Goal: Task Accomplishment & Management: Complete application form

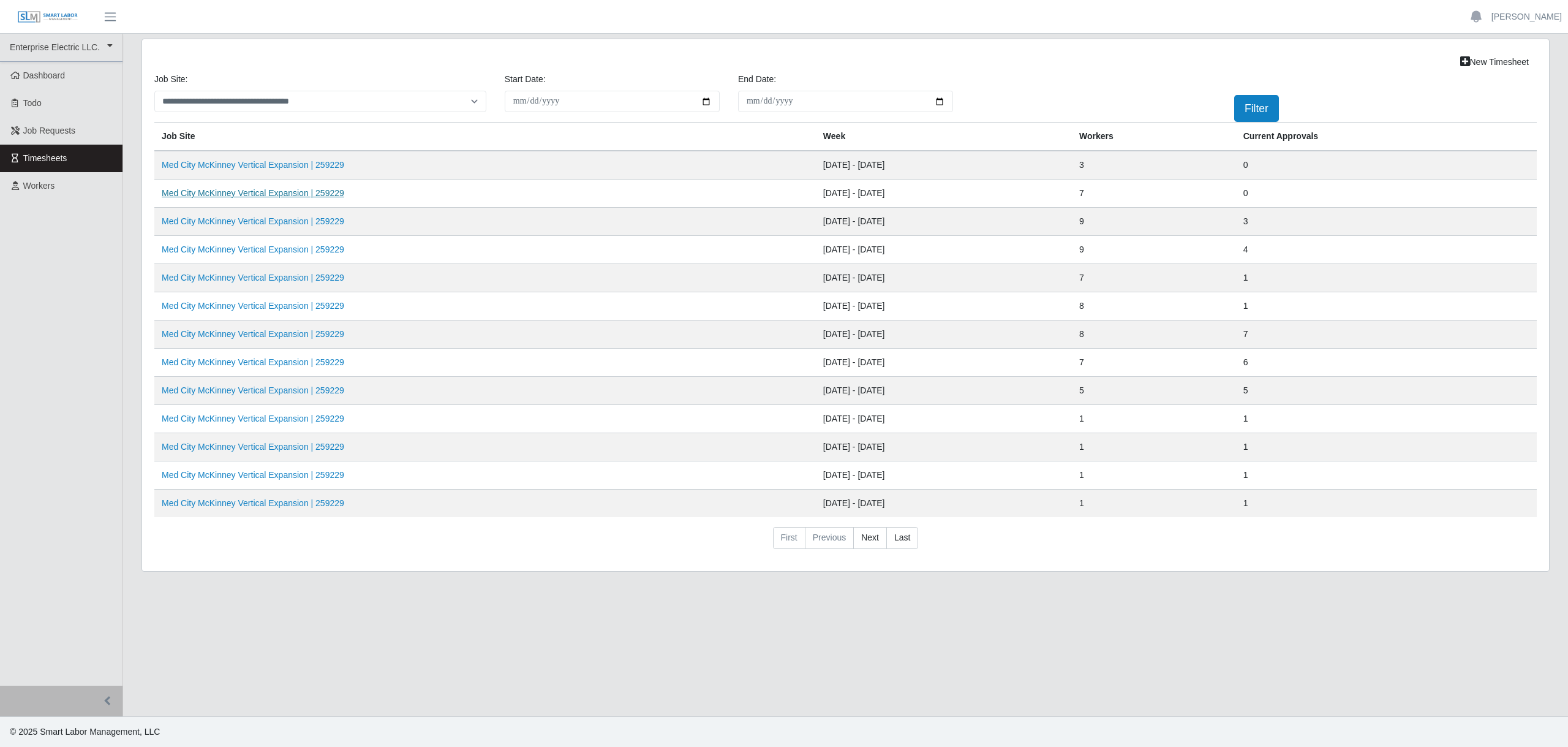
click at [304, 195] on link "Med City McKinney Vertical Expansion | 259229" at bounding box center [253, 192] width 183 height 10
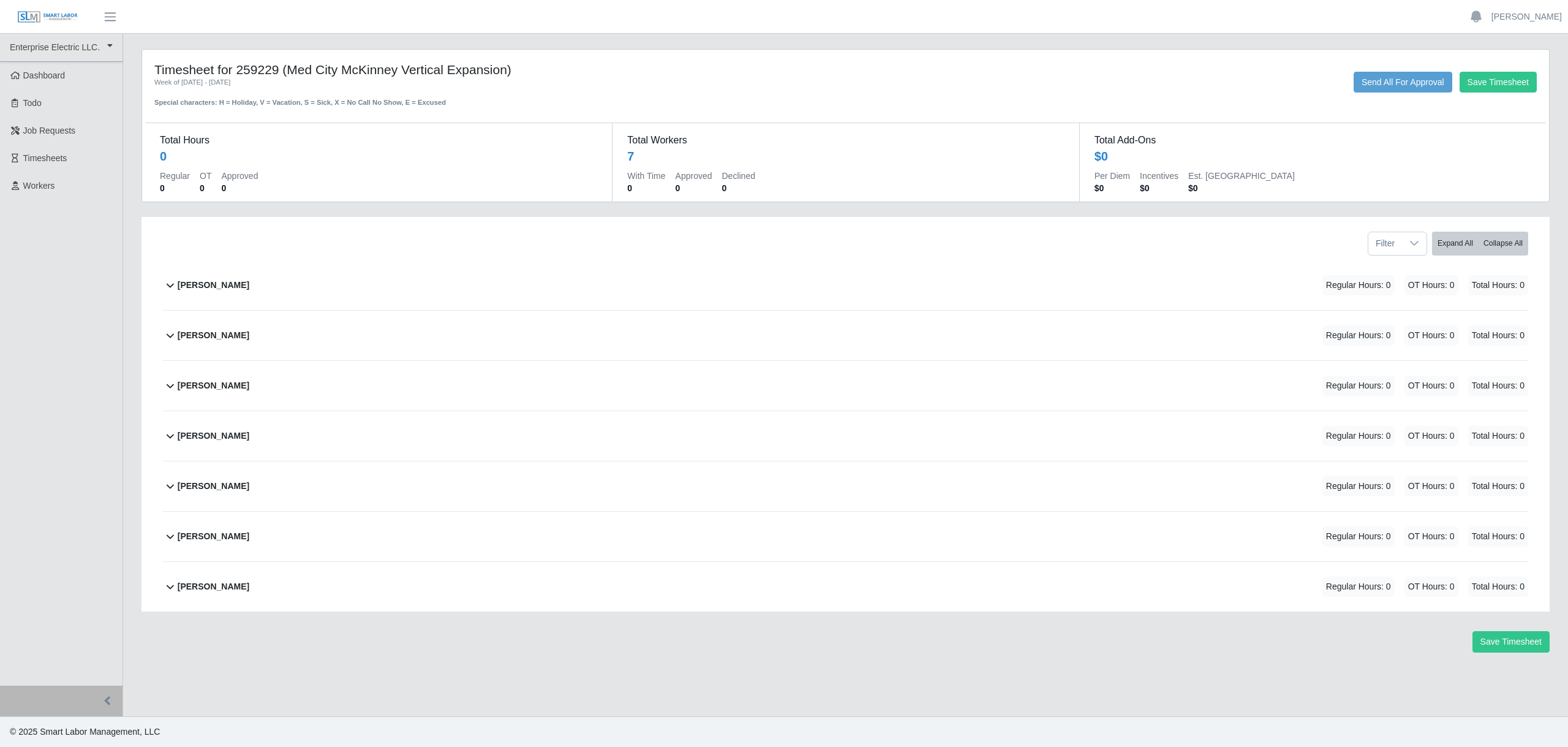
click at [195, 285] on b "[PERSON_NAME]" at bounding box center [213, 284] width 72 height 13
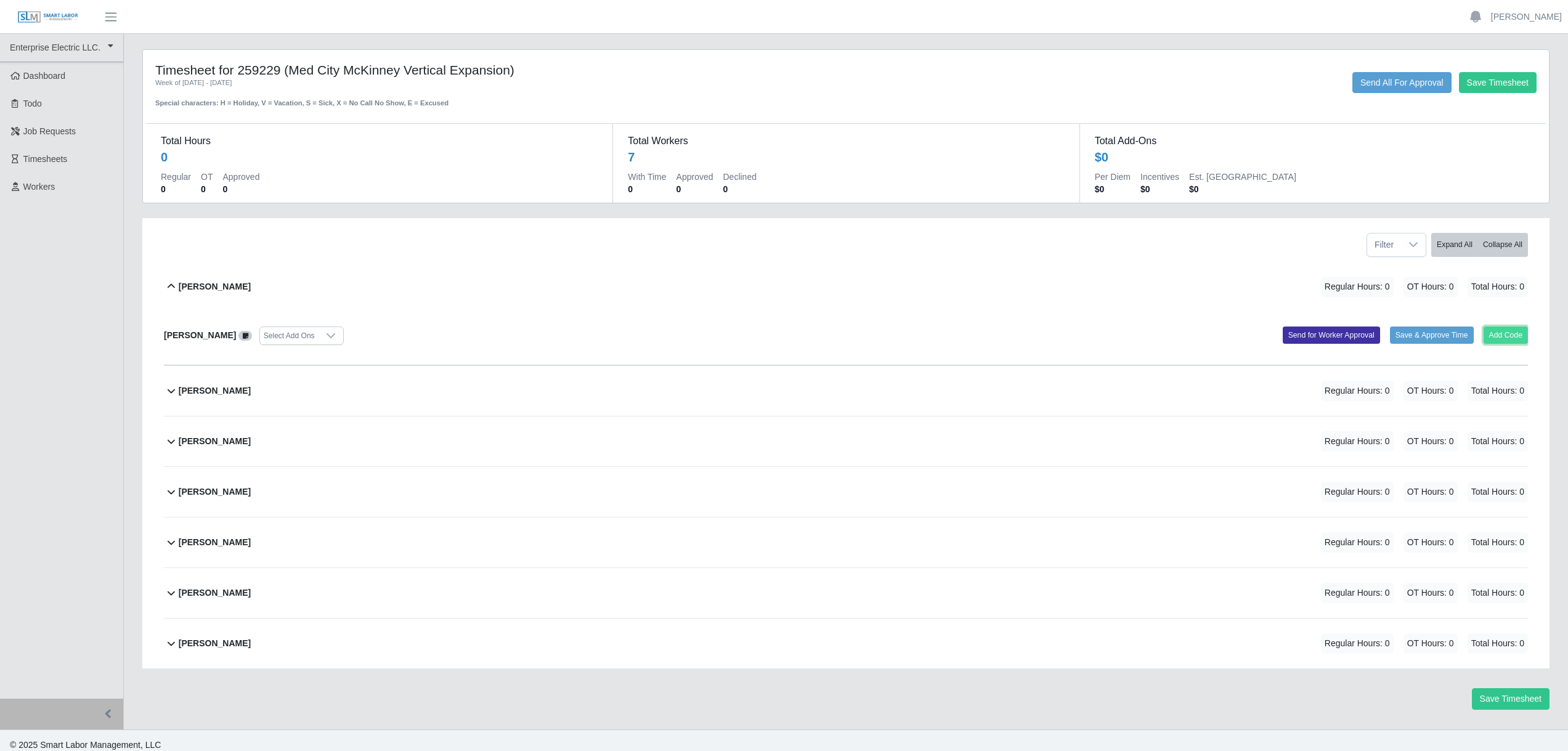
click at [1508, 333] on button "Add Code" at bounding box center [1506, 334] width 45 height 17
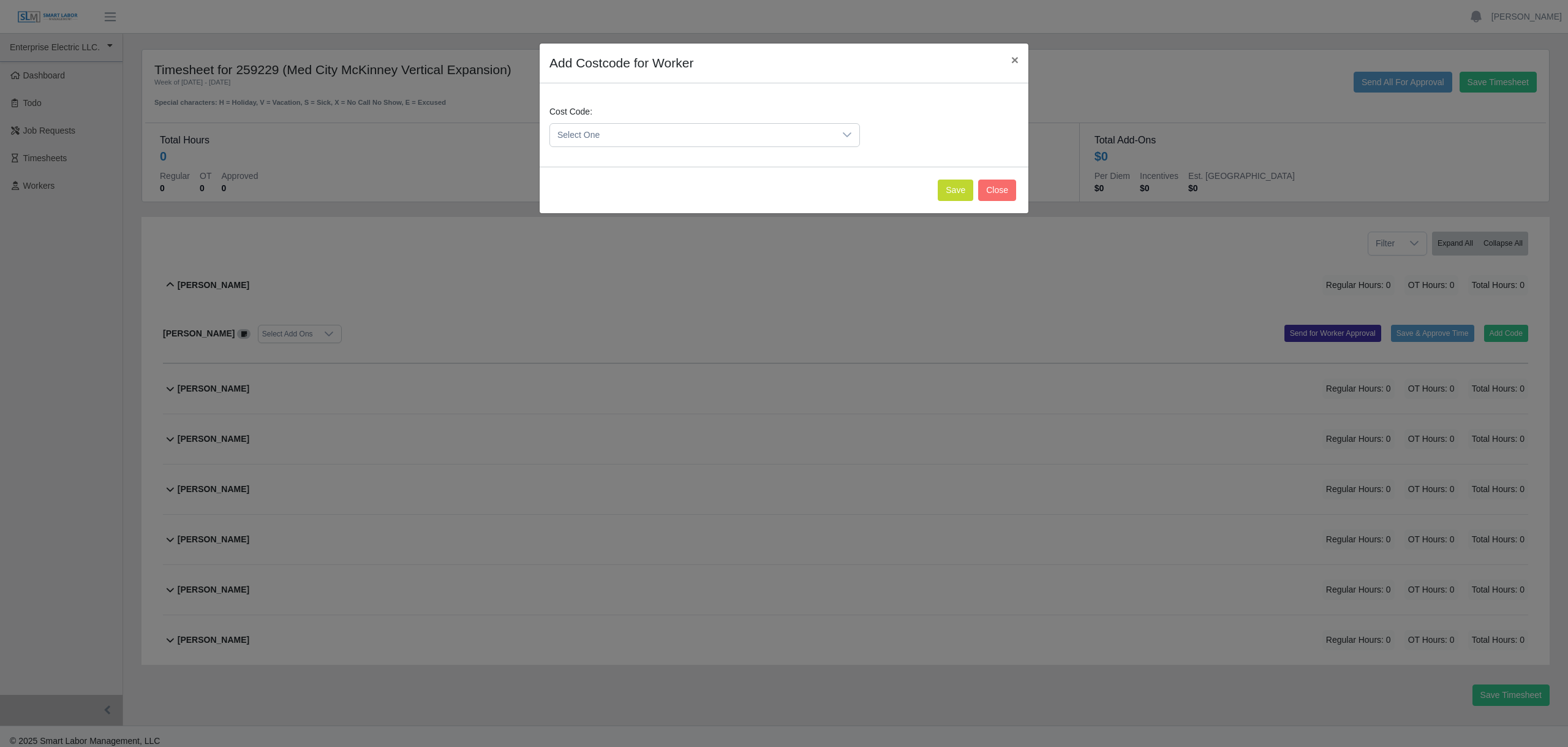
click at [605, 135] on span "Select One" at bounding box center [693, 135] width 285 height 23
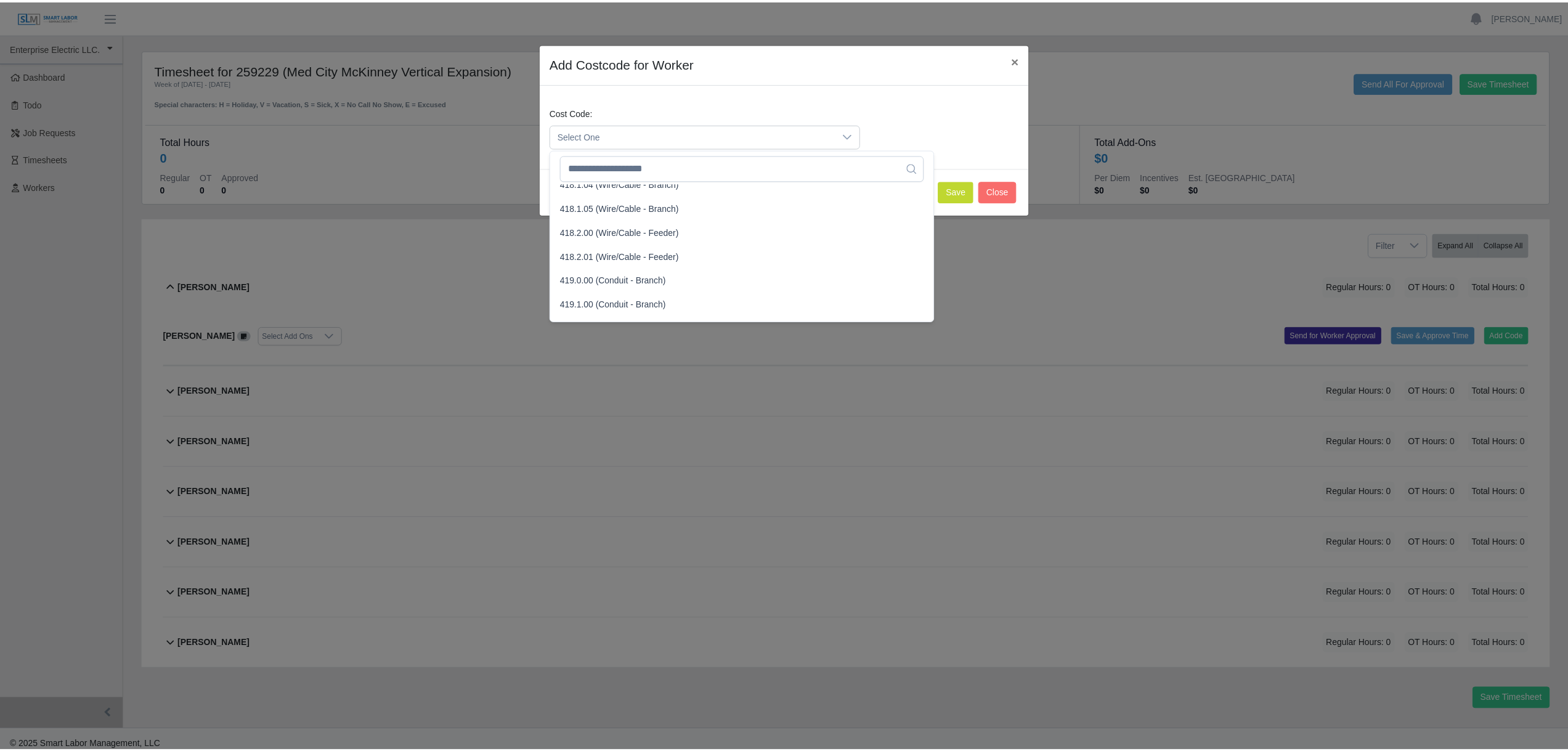
scroll to position [634, 0]
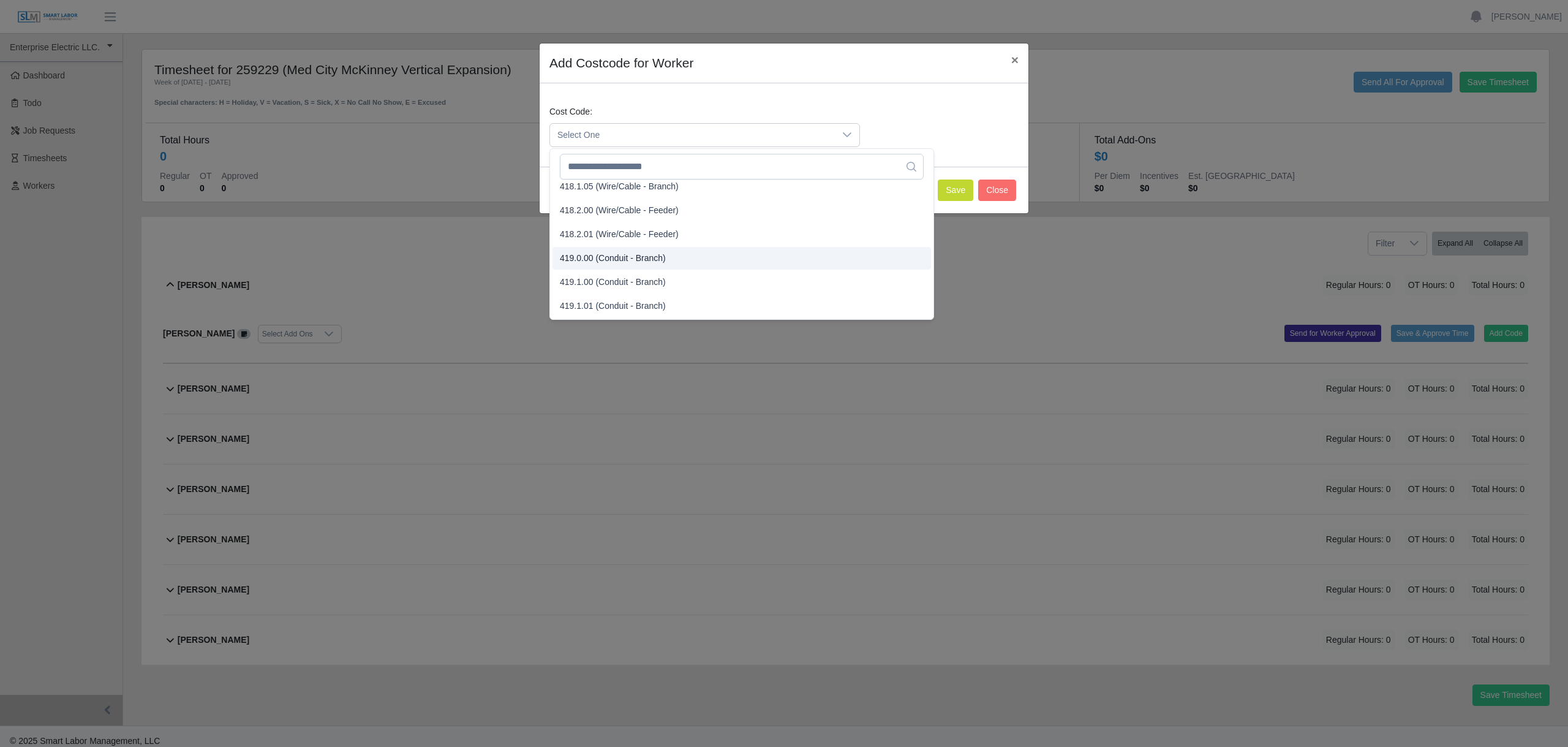
click at [584, 259] on span "419.0.00 (Conduit - Branch)" at bounding box center [612, 258] width 106 height 13
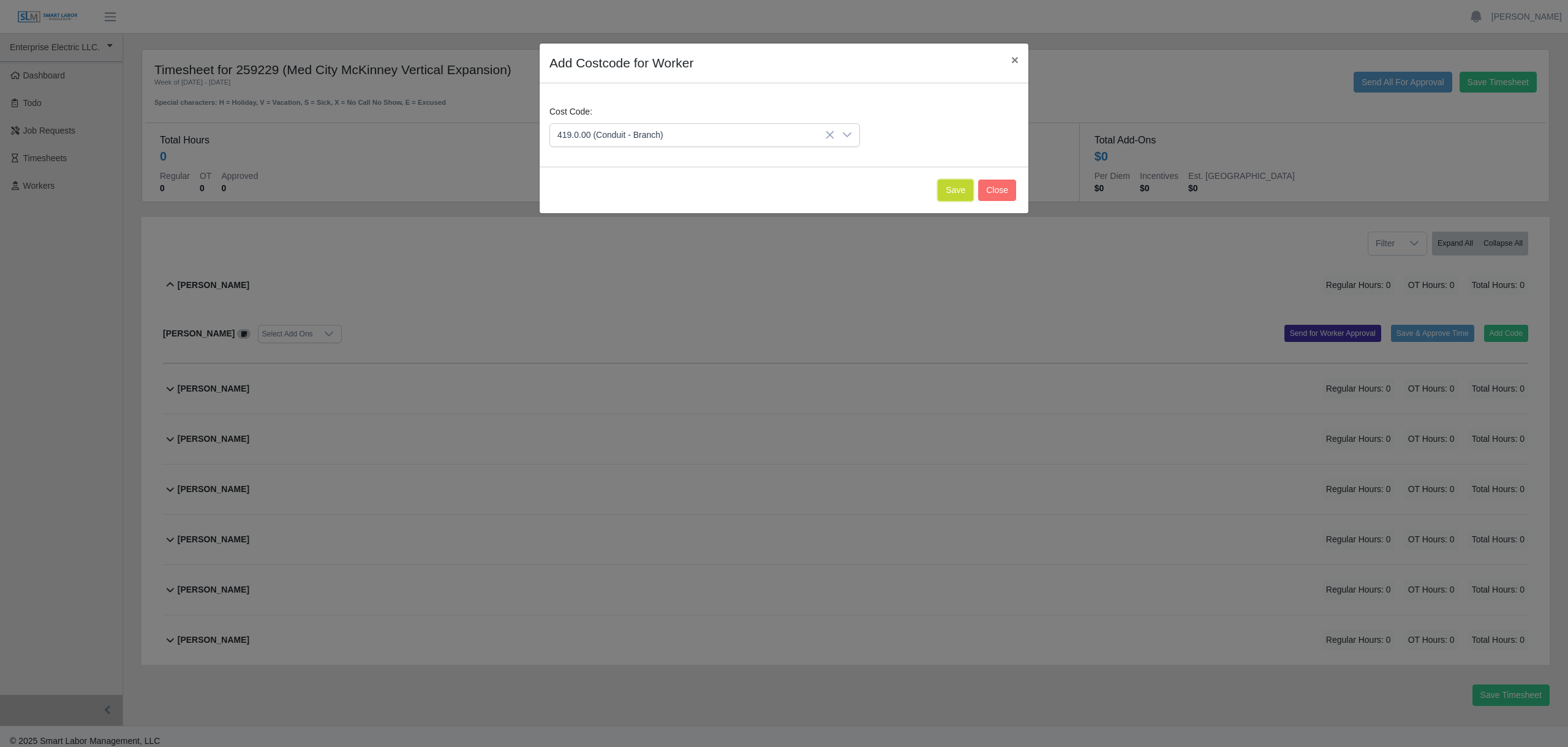
click at [950, 187] on button "Save" at bounding box center [956, 190] width 36 height 22
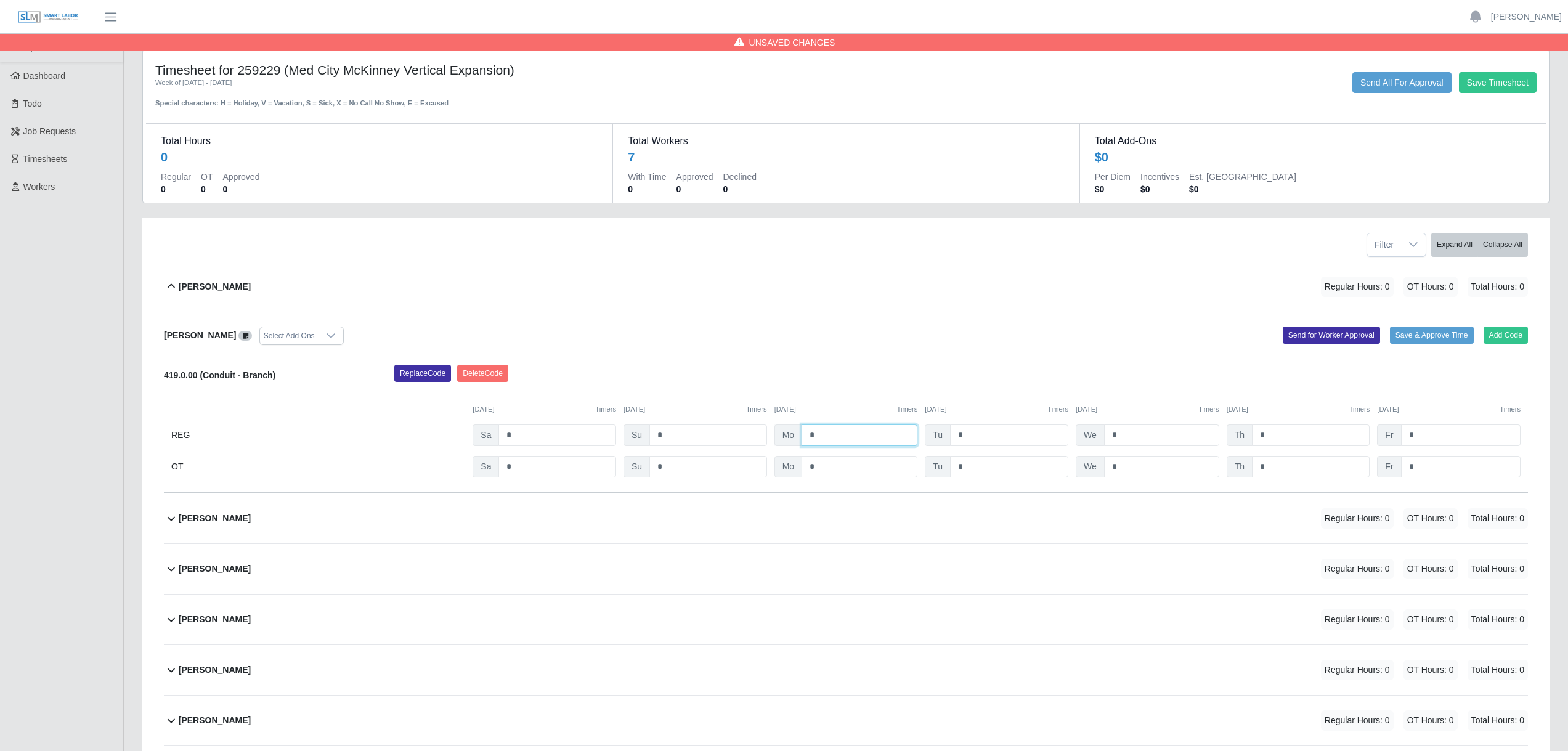
click at [829, 431] on input "*" at bounding box center [859, 434] width 116 height 22
type input "*"
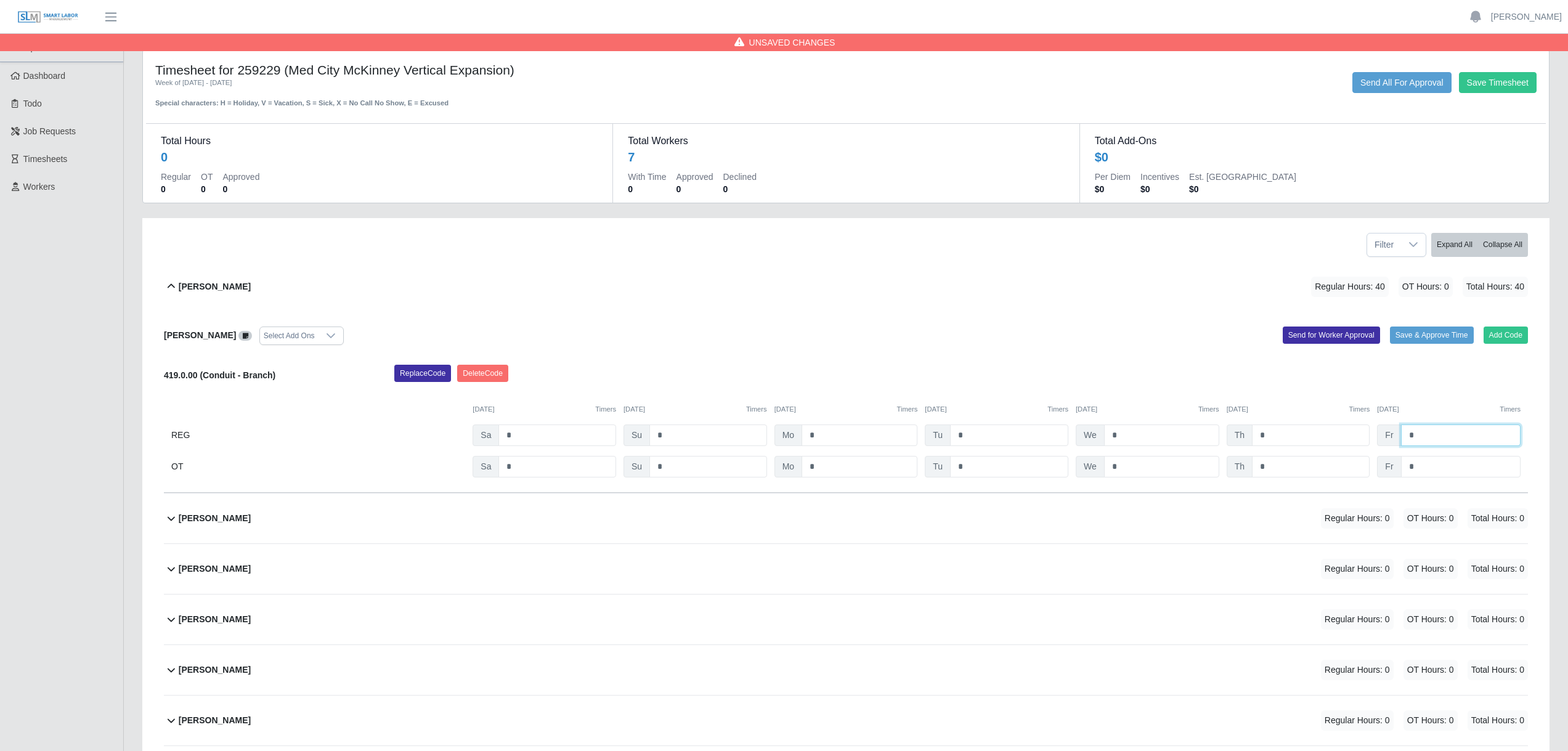
type input "*"
click at [973, 352] on div "Anthony Salinas Select Add Ons Add Code Save & Approve Time Send for Worker App…" at bounding box center [845, 402] width 1364 height 181
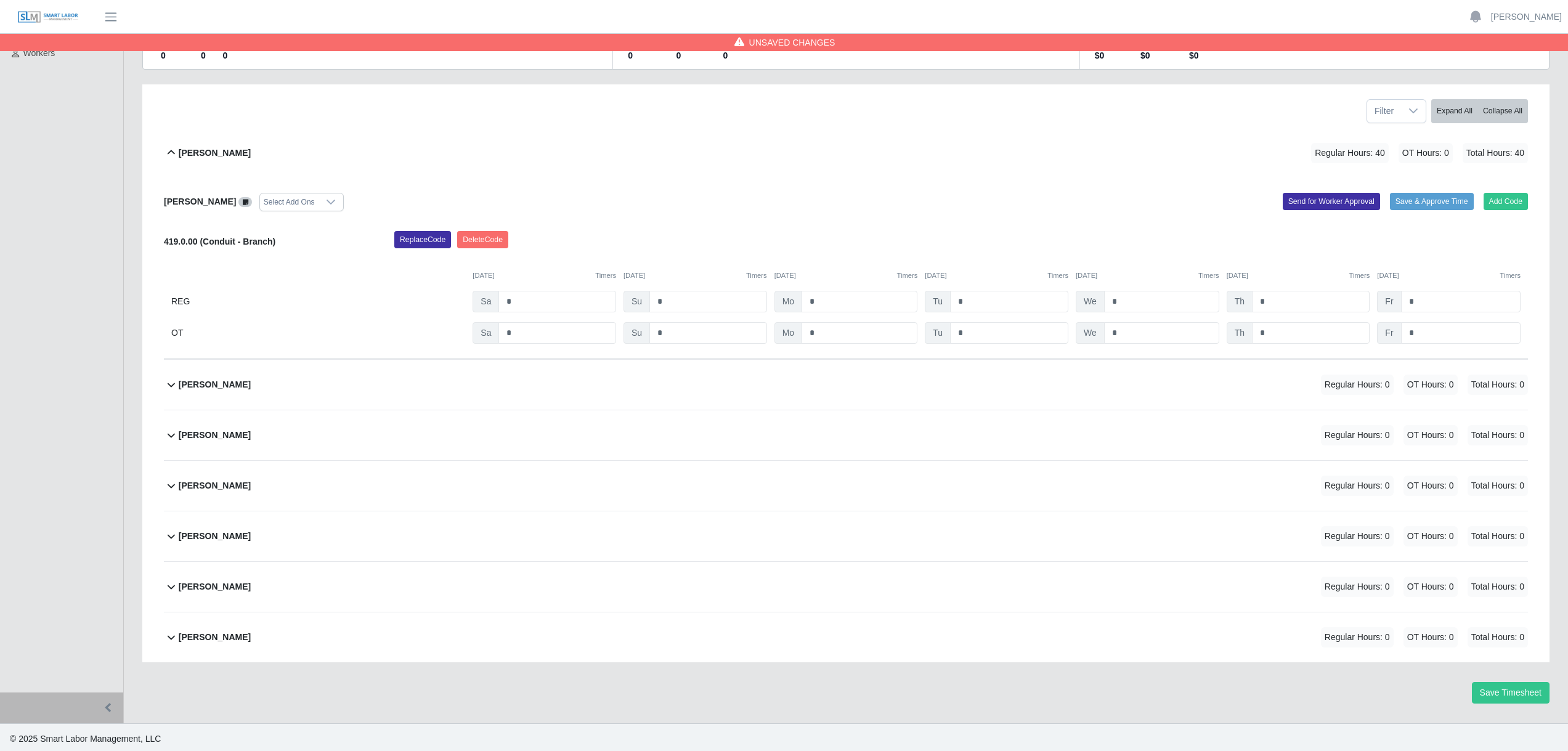
scroll to position [137, 0]
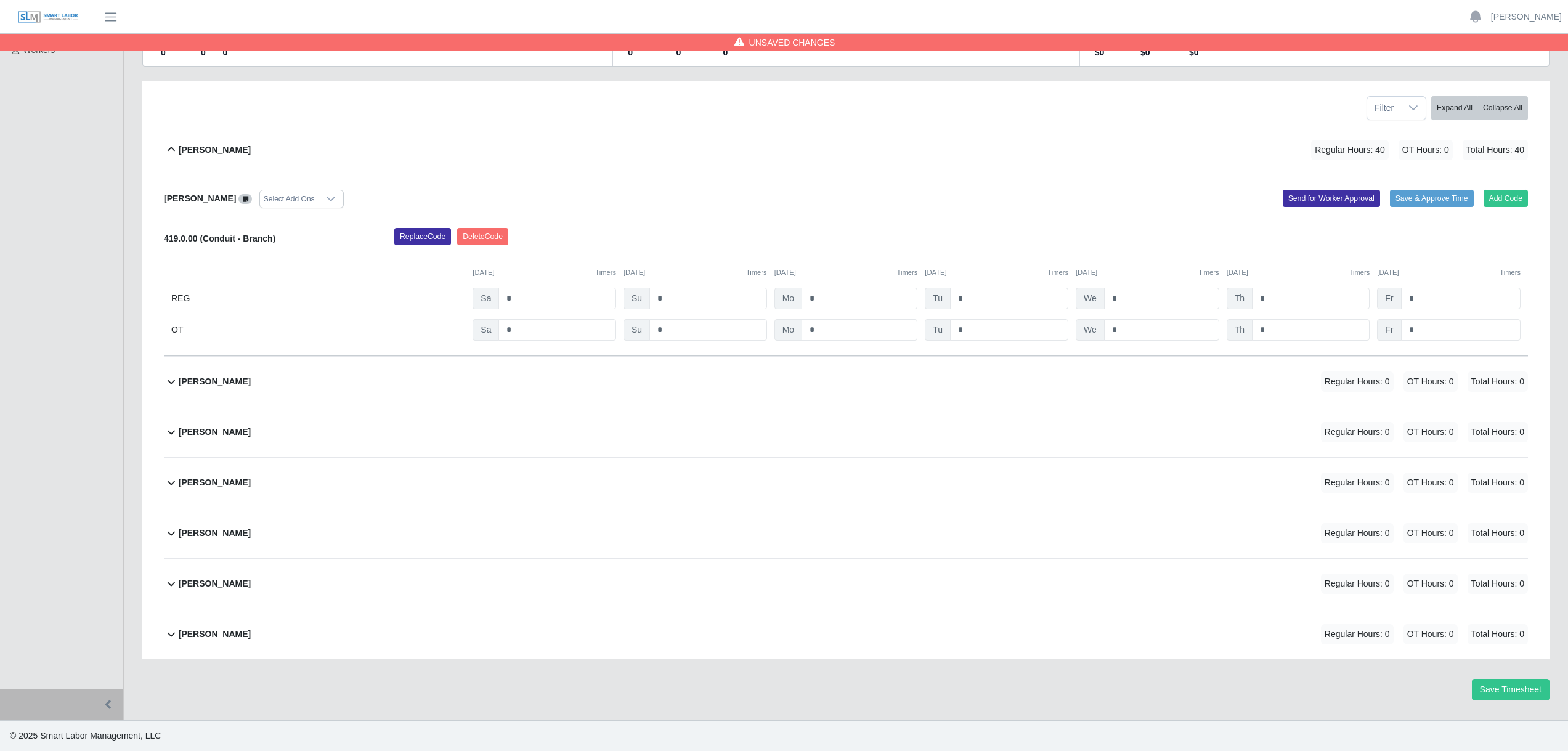
click at [182, 536] on b "Ramon Gonzalez" at bounding box center [214, 532] width 72 height 13
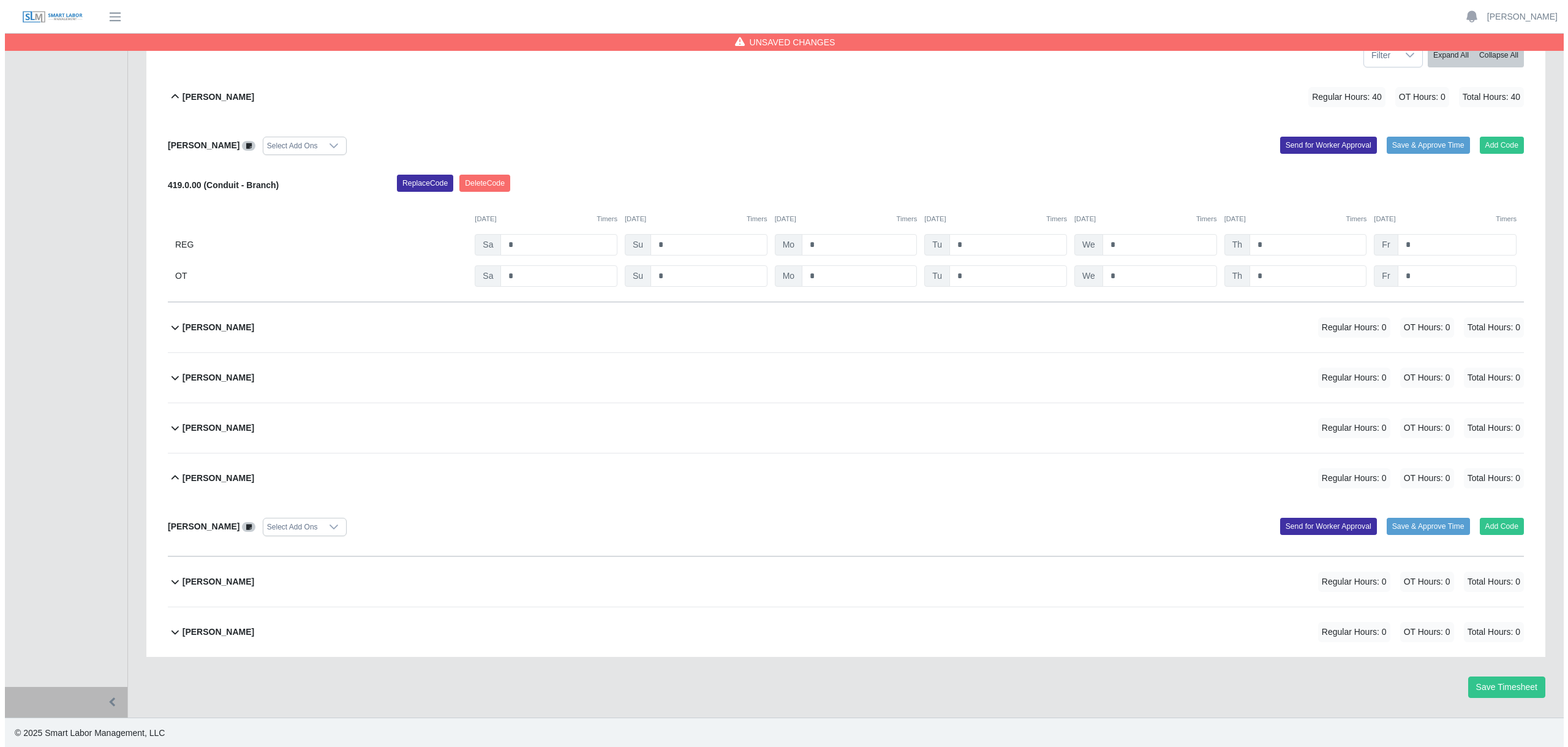
scroll to position [189, 0]
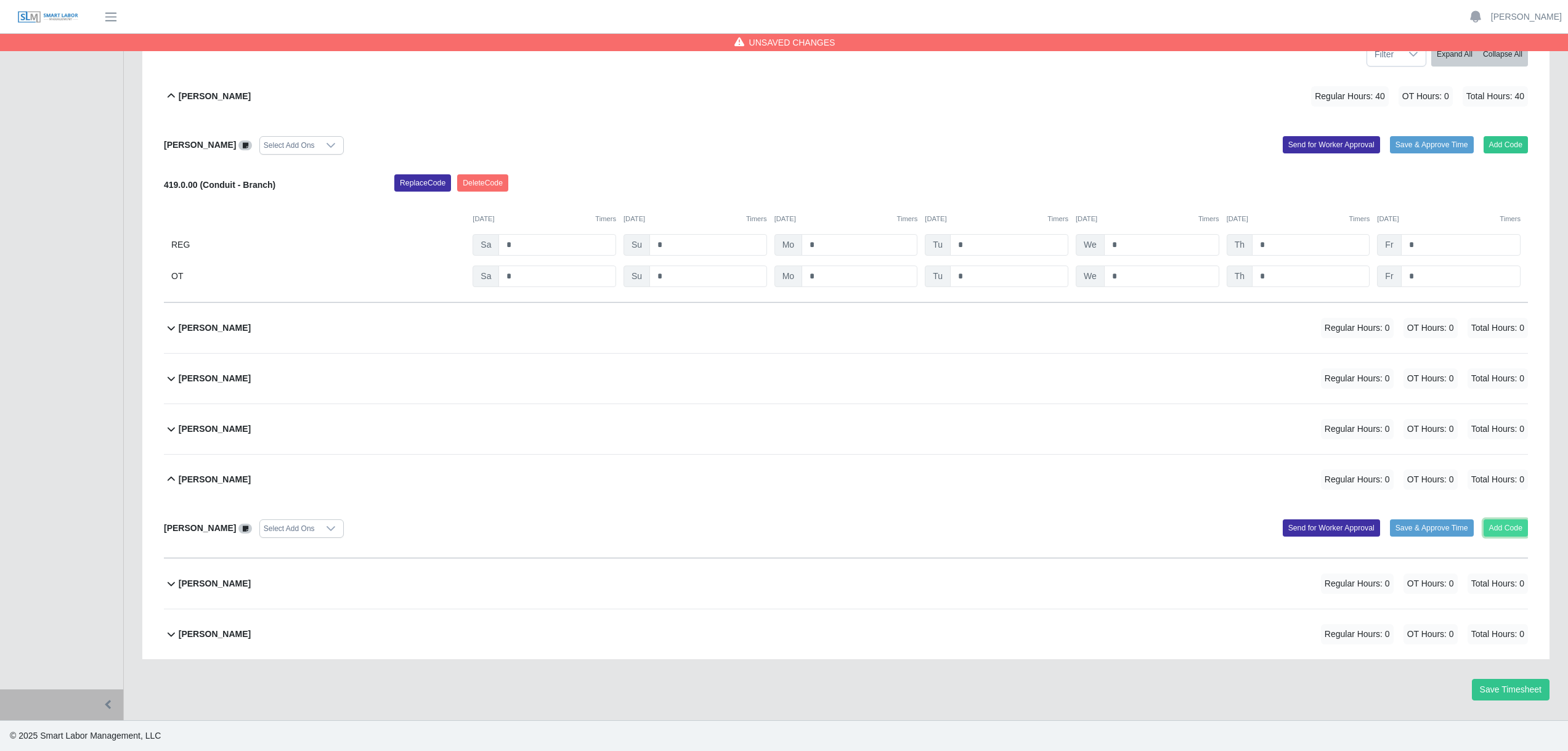
click at [1498, 525] on button "Add Code" at bounding box center [1506, 527] width 45 height 17
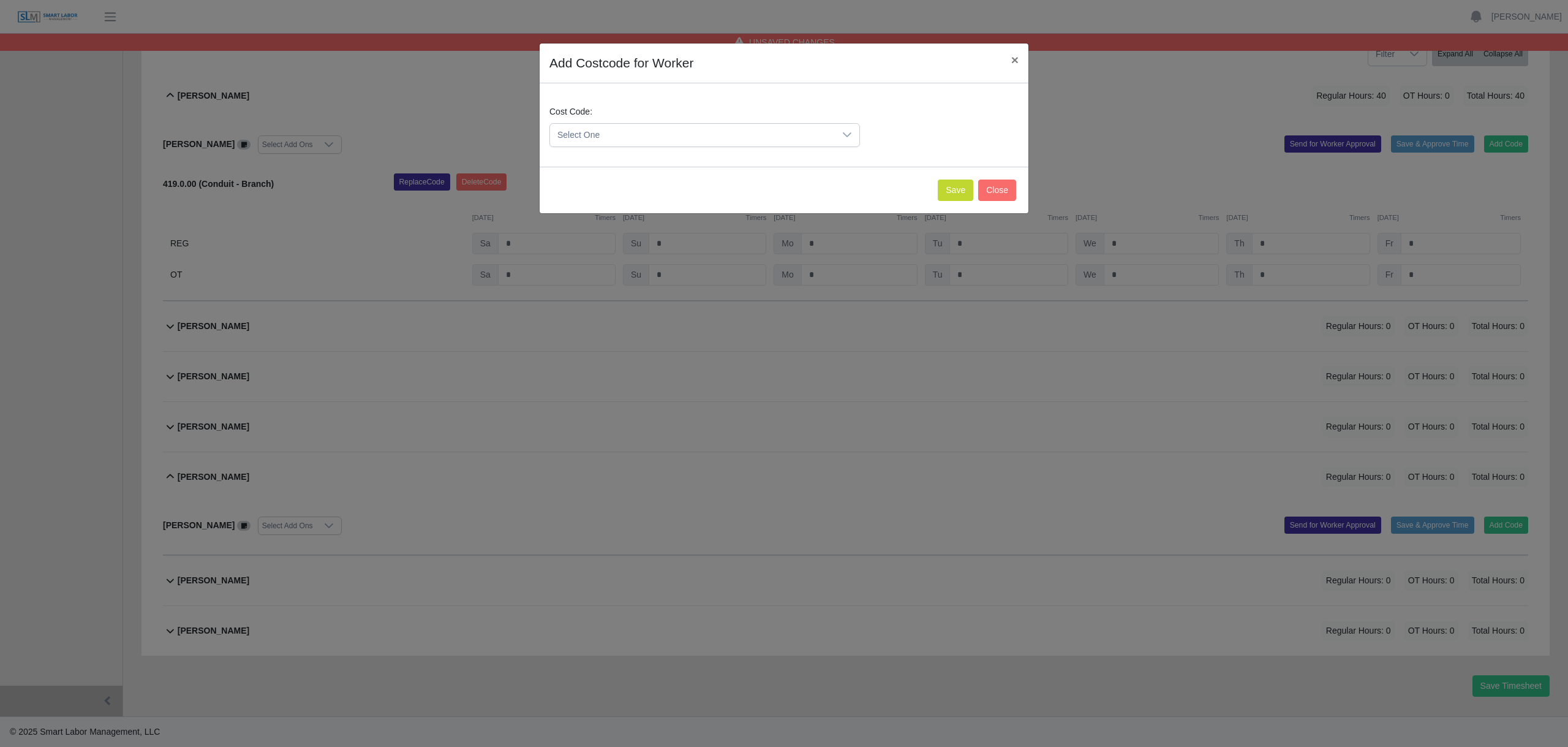
click at [847, 138] on icon at bounding box center [846, 134] width 10 height 10
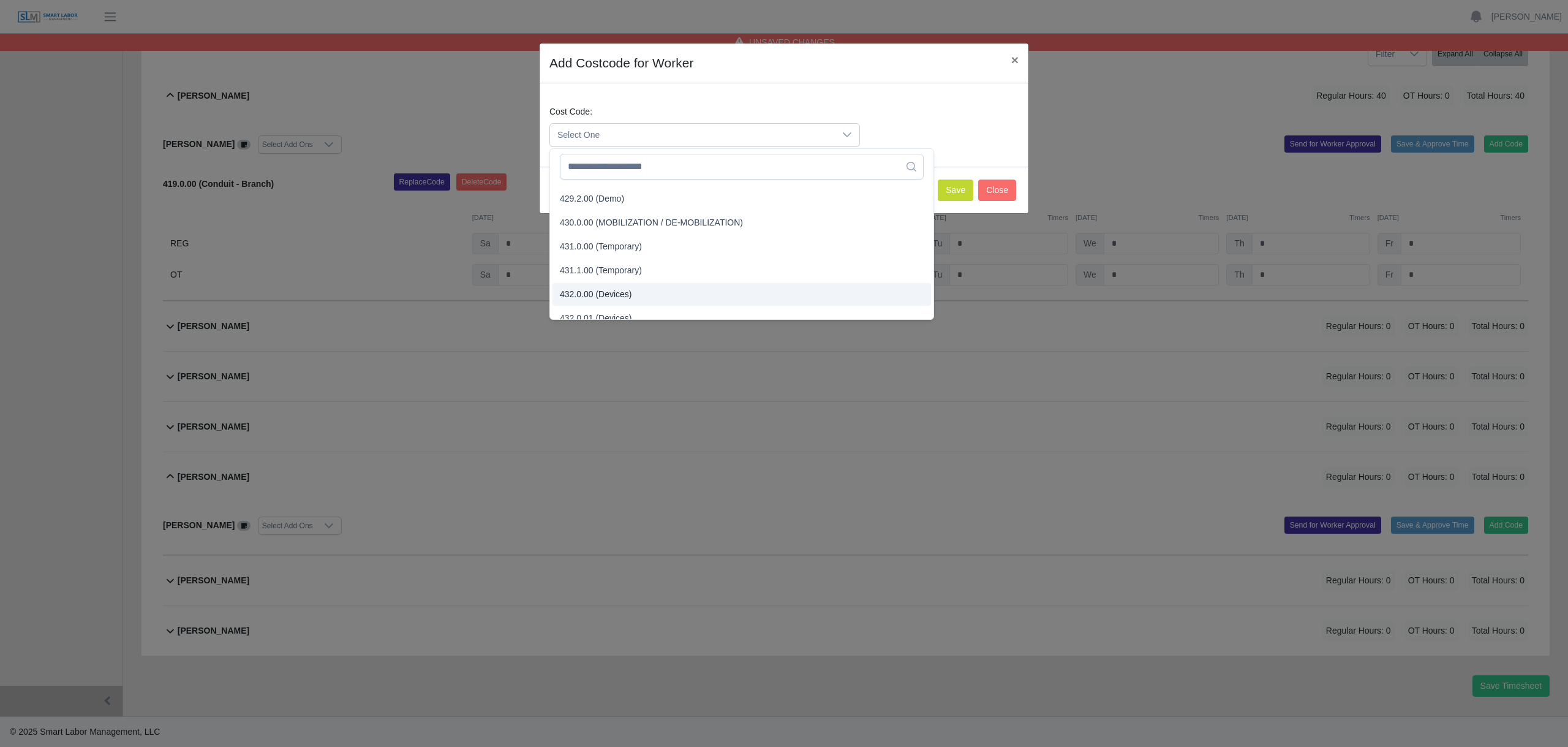
scroll to position [1250, 0]
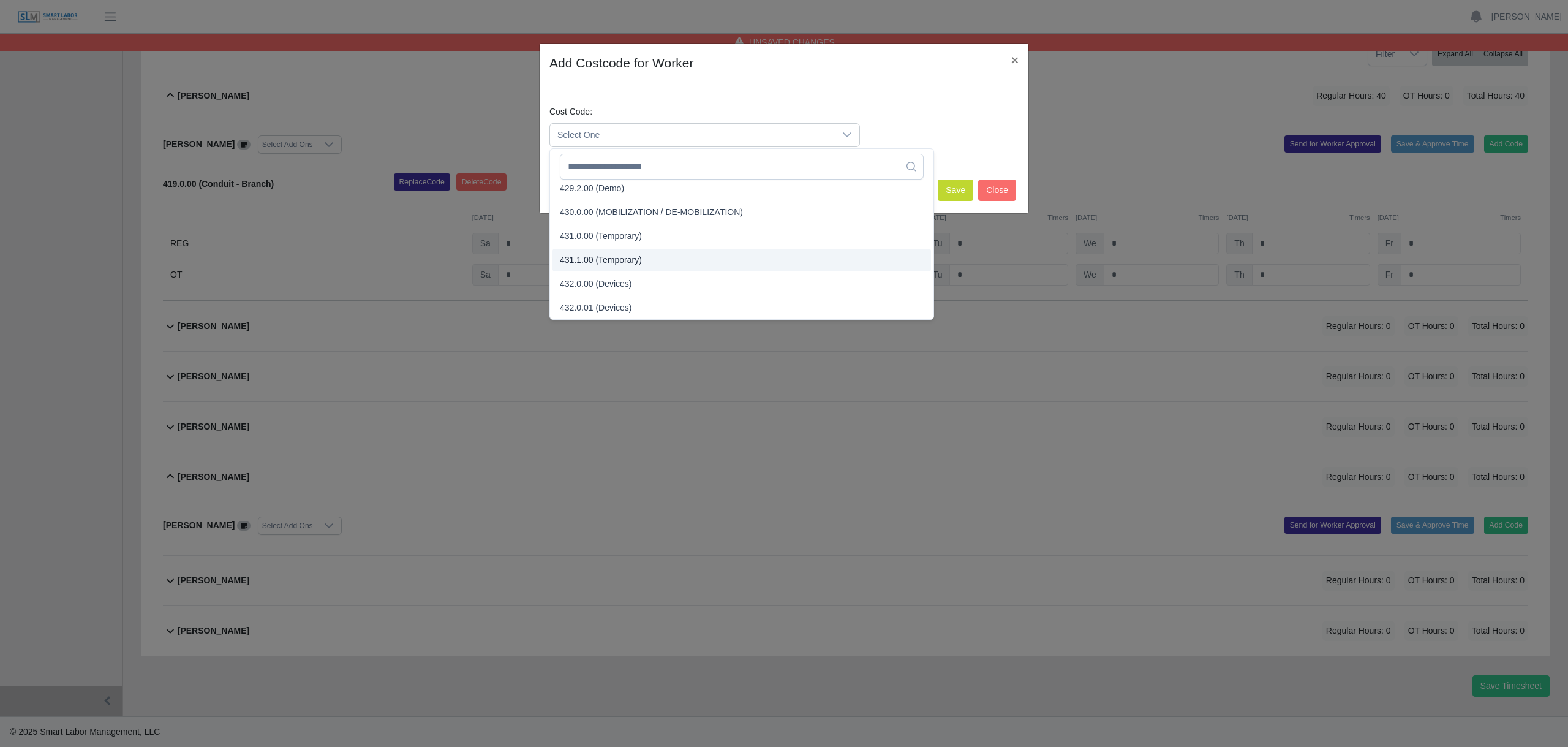
click at [569, 260] on span "431.1.00 (Temporary)" at bounding box center [601, 260] width 82 height 13
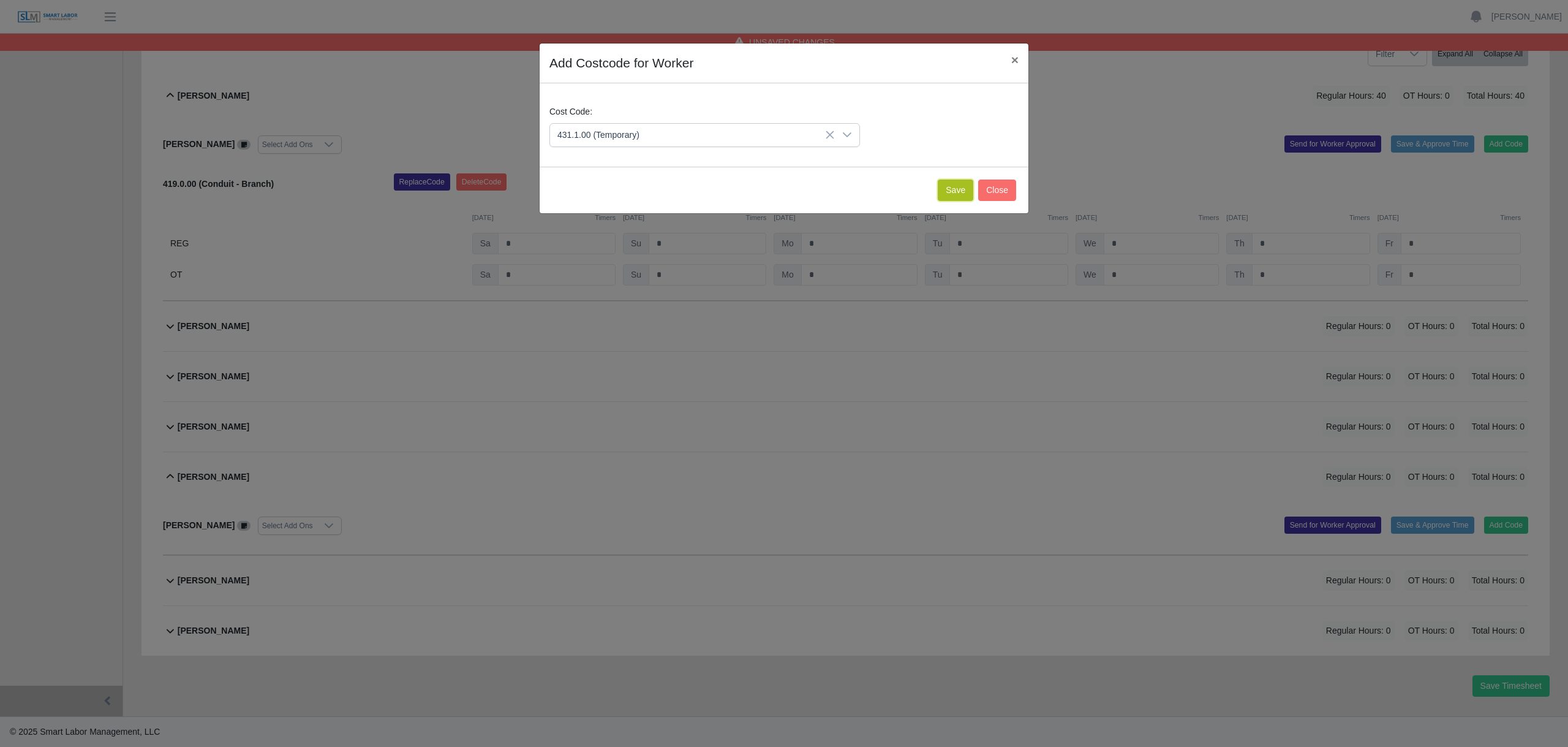
click at [953, 192] on button "Save" at bounding box center [956, 190] width 36 height 22
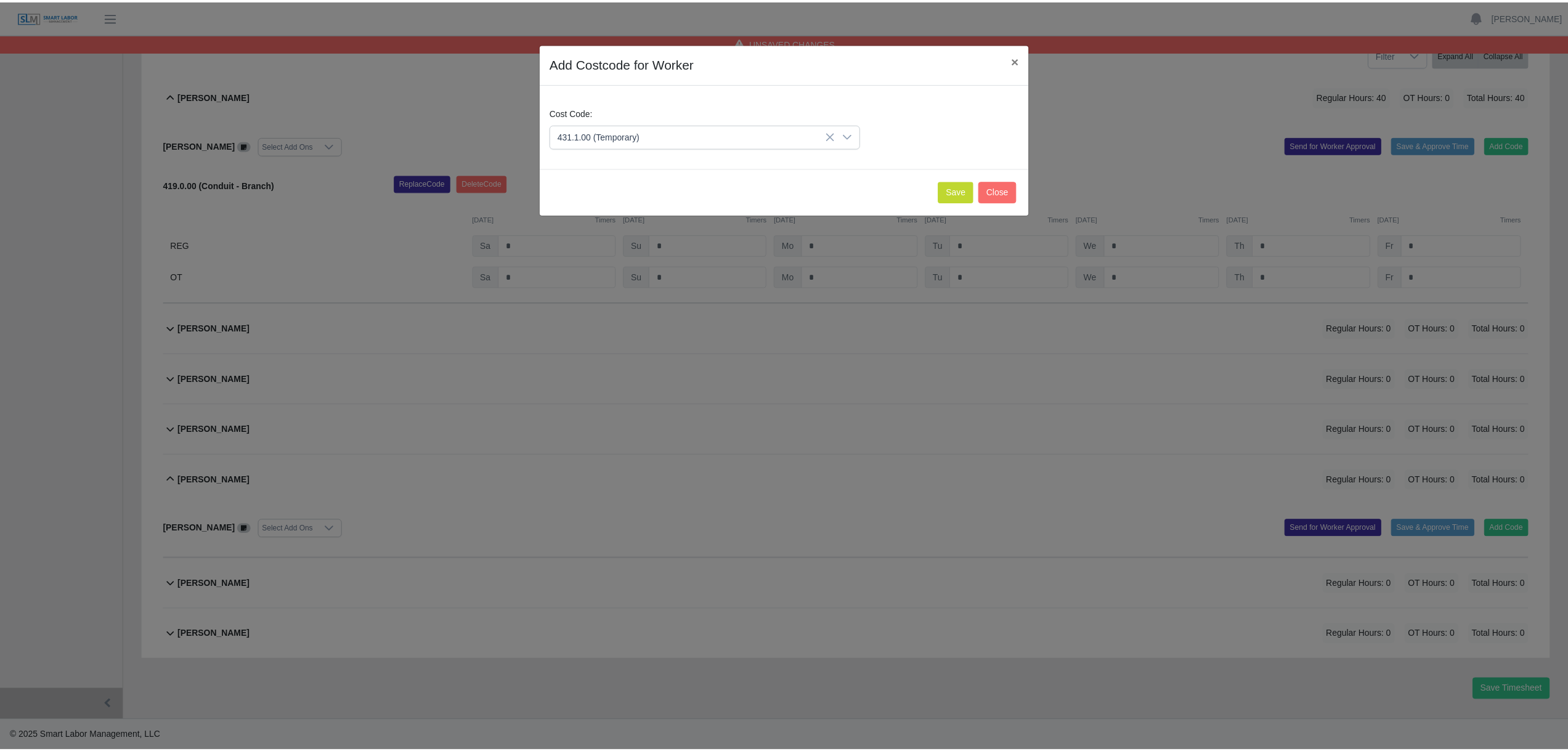
scroll to position [317, 0]
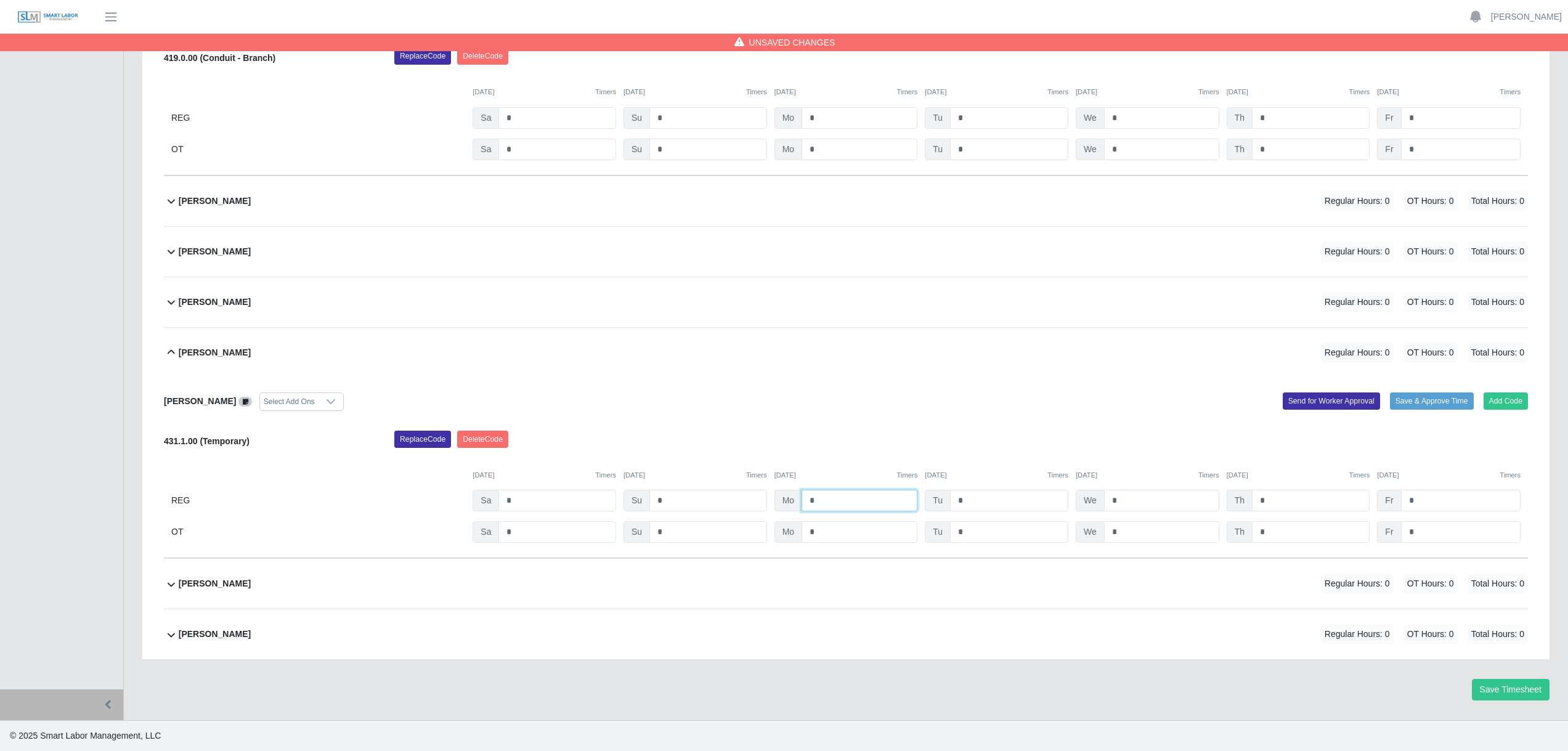
click at [827, 500] on input "*" at bounding box center [859, 500] width 116 height 22
type input "*"
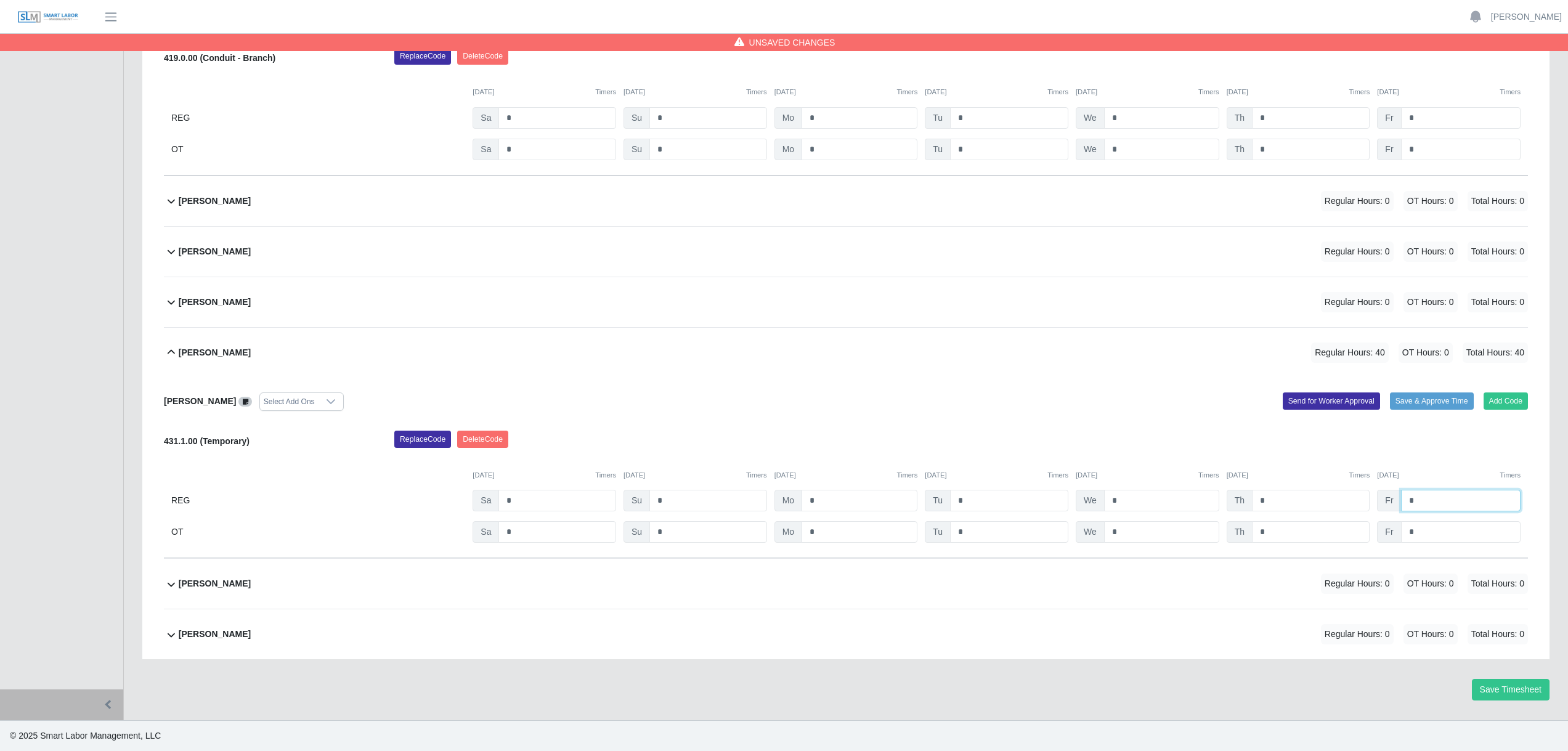
type input "*"
drag, startPoint x: 1121, startPoint y: 417, endPoint x: 1114, endPoint y: 414, distance: 7.6
click at [1120, 416] on div "Ramon Gonzalez Select Add Ons Add Code Save & Approve Time Send for Worker Appr…" at bounding box center [845, 468] width 1364 height 181
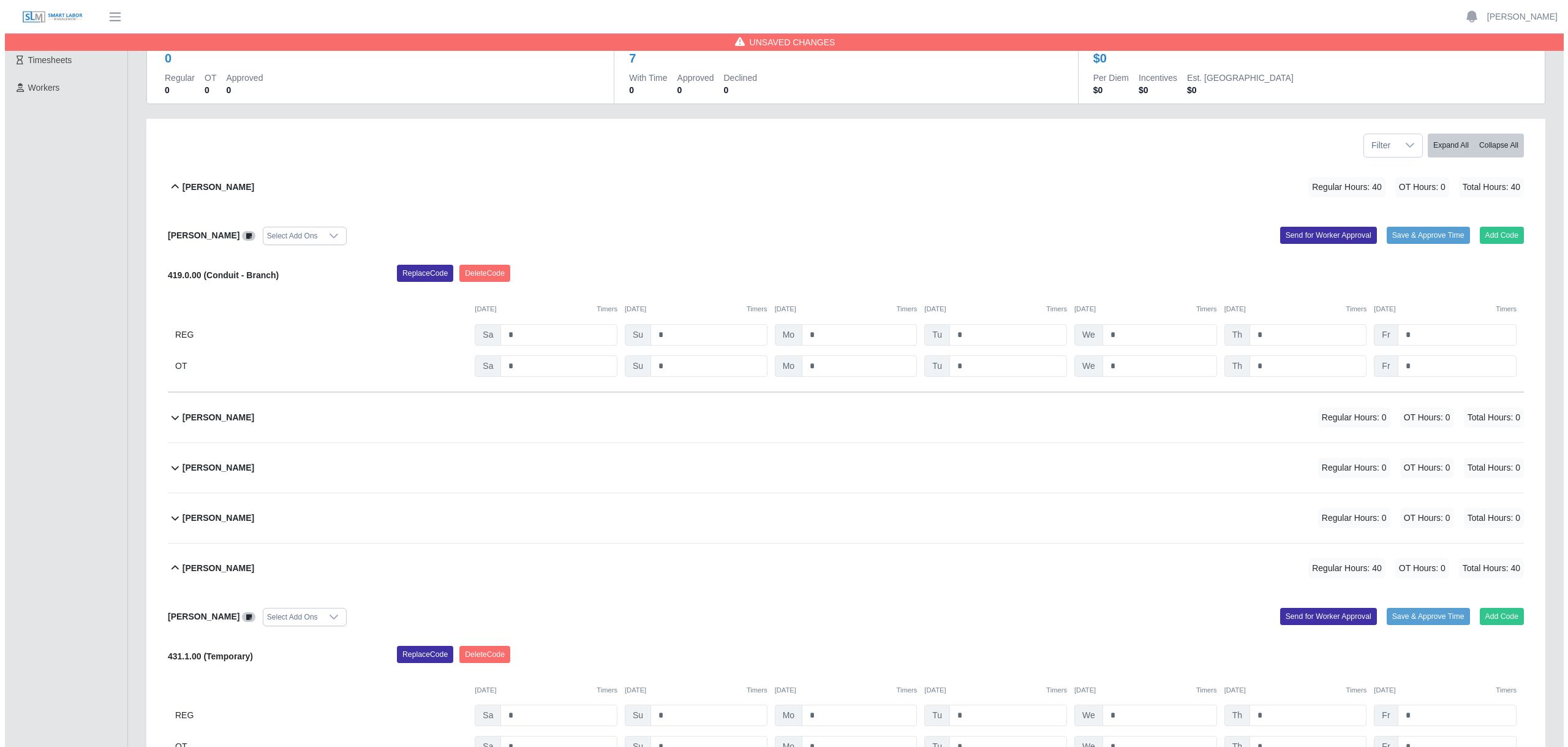
scroll to position [9, 0]
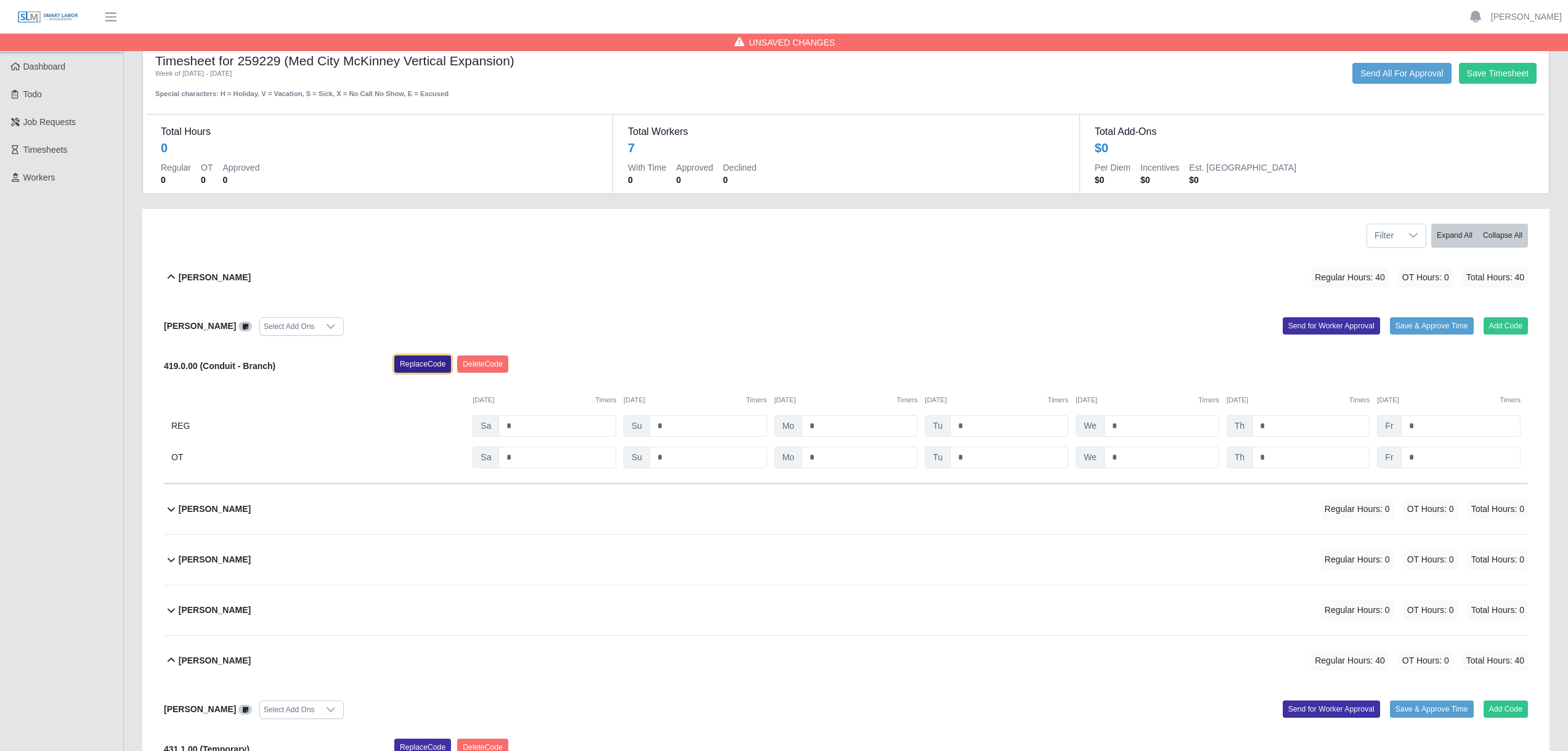
click at [424, 368] on button "Replace Code" at bounding box center [423, 364] width 57 height 17
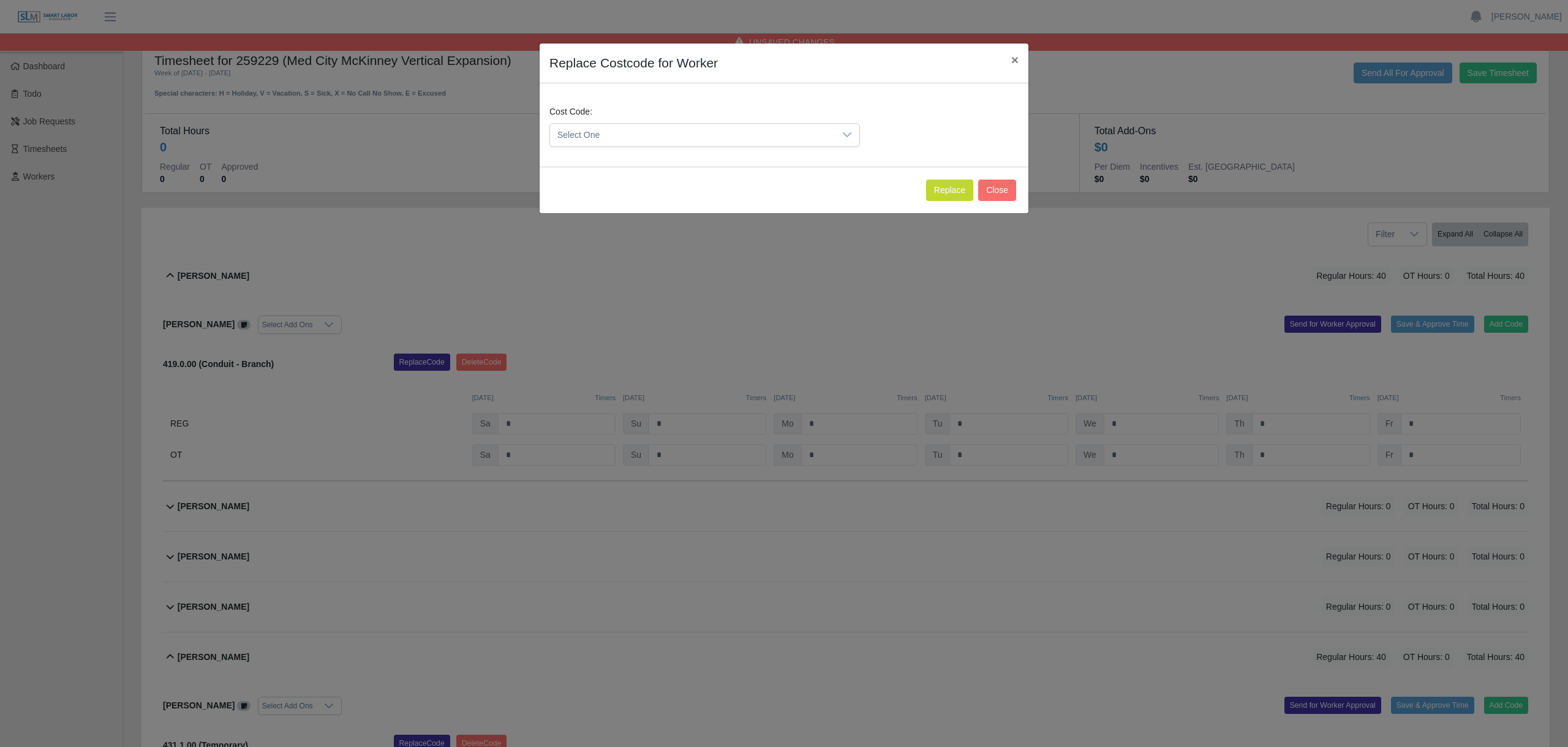
click at [842, 131] on icon at bounding box center [846, 134] width 10 height 10
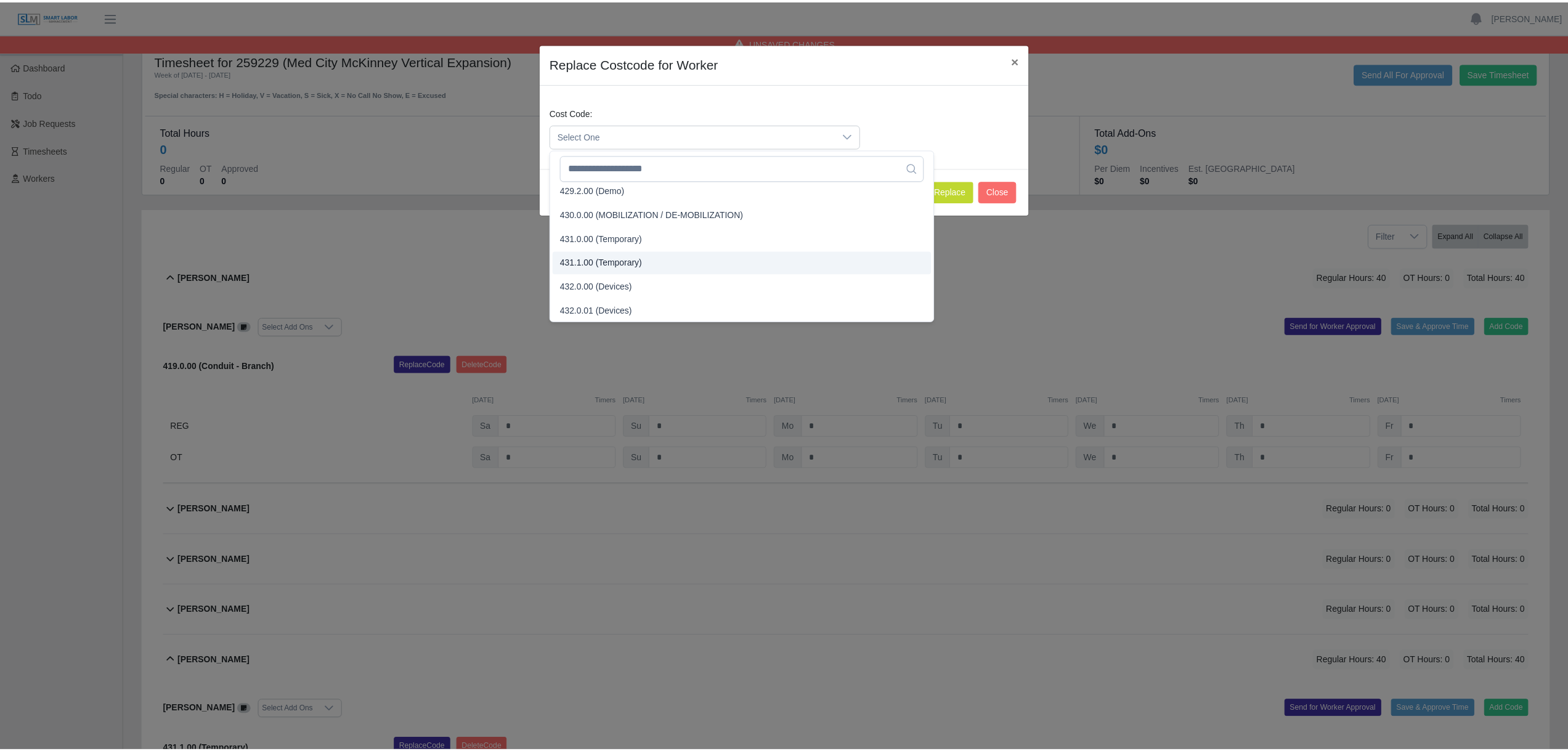
scroll to position [1233, 0]
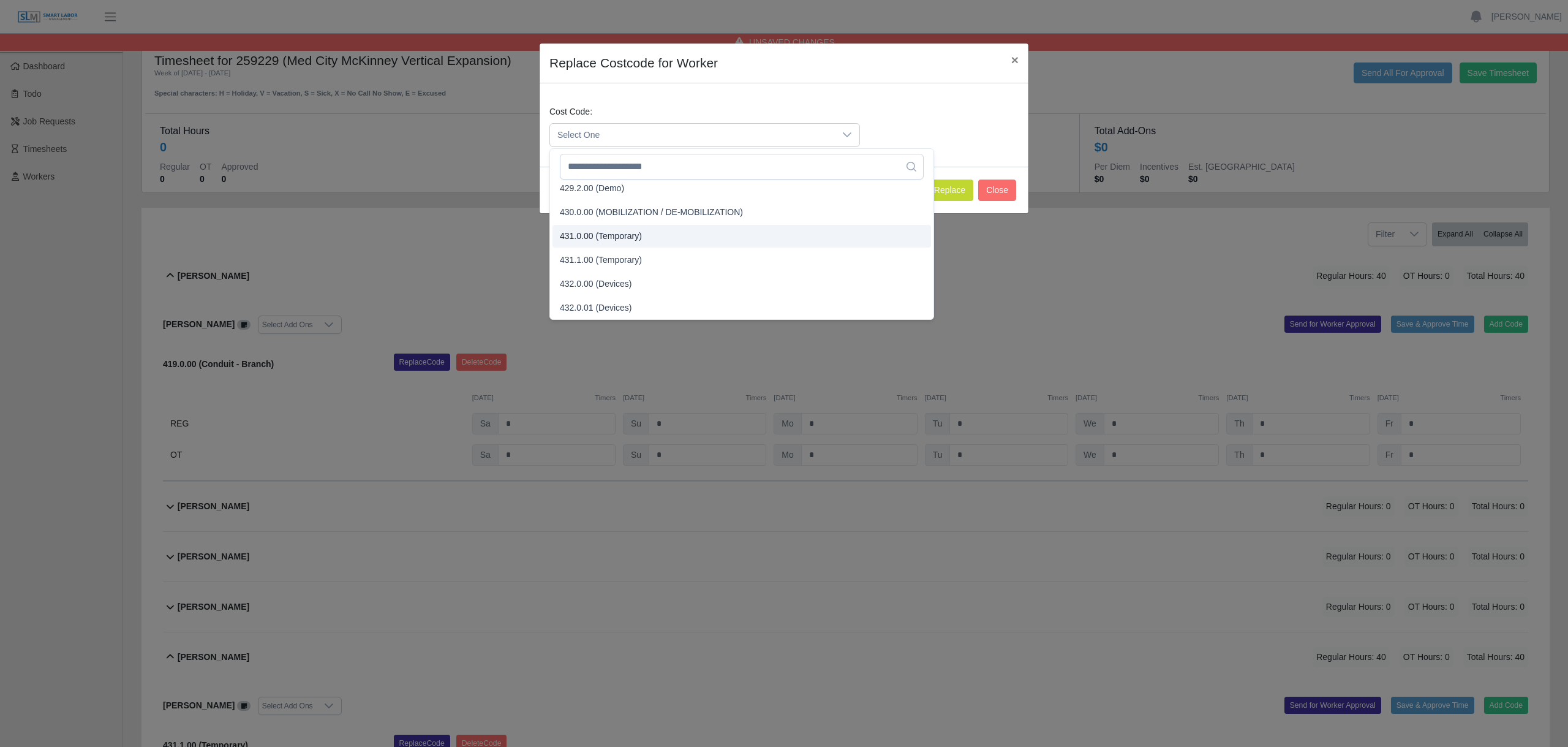
click at [576, 236] on span "431.0.00 (Temporary)" at bounding box center [601, 235] width 82 height 13
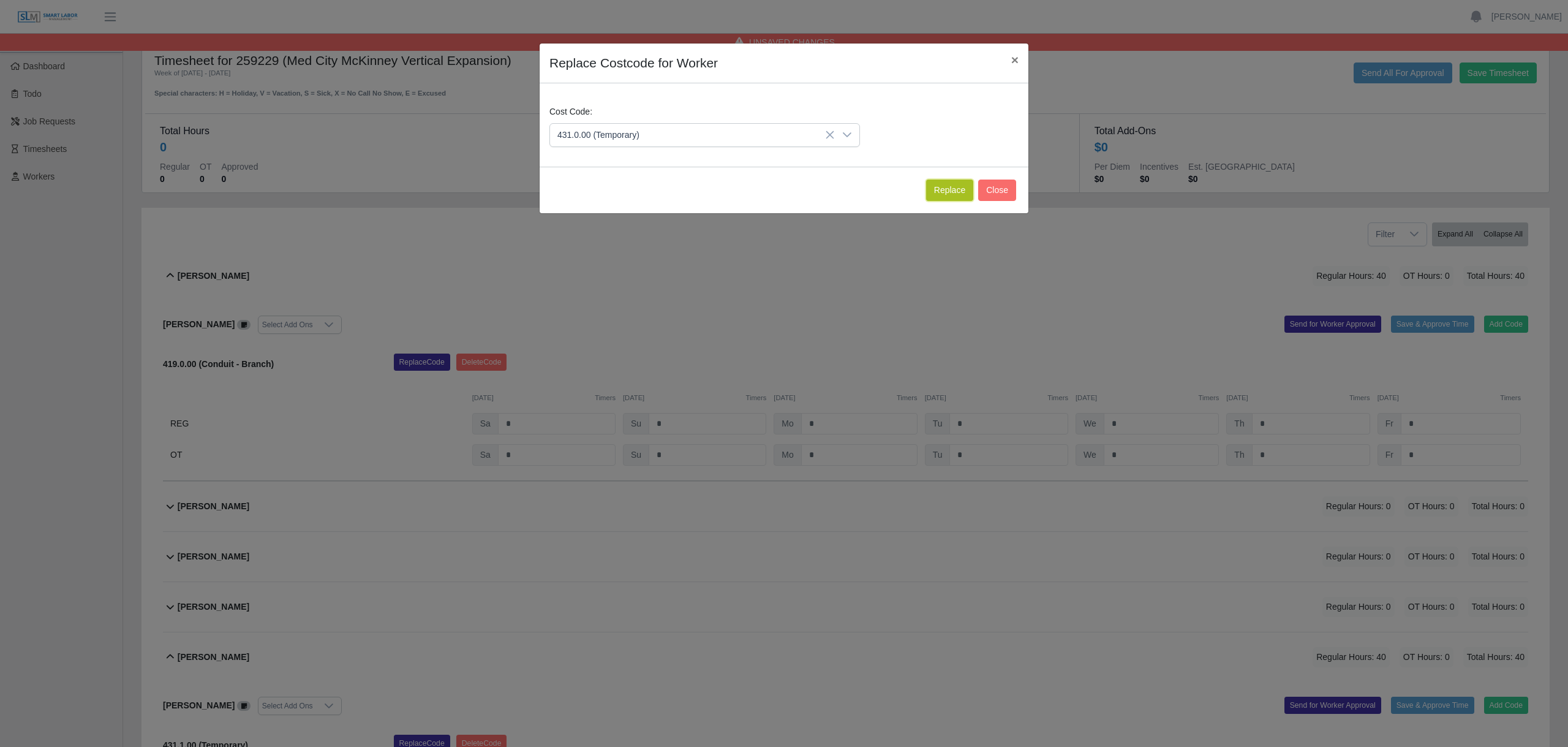
click at [956, 192] on button "Replace" at bounding box center [950, 190] width 48 height 22
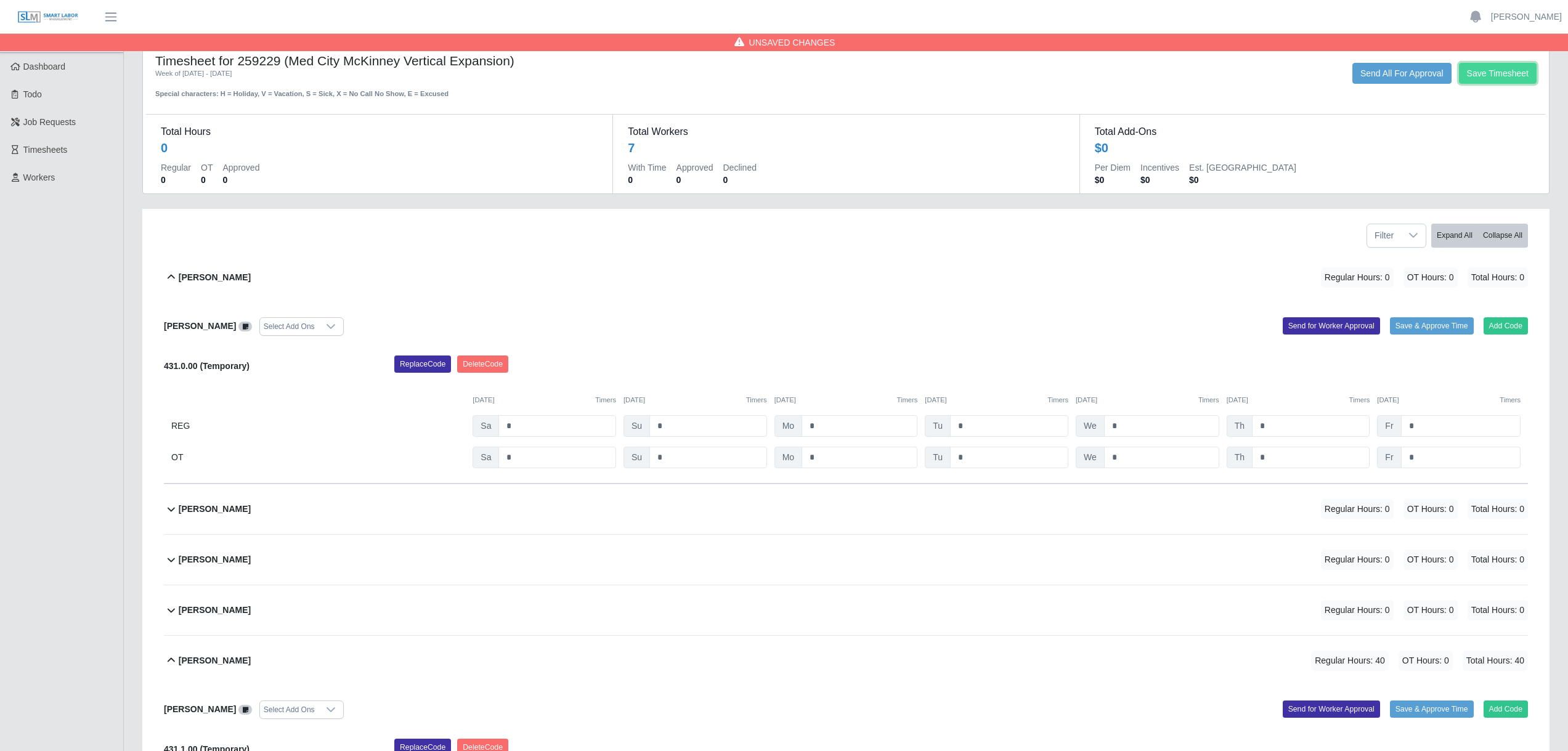
click at [1493, 73] on button "Save Timesheet" at bounding box center [1498, 73] width 78 height 21
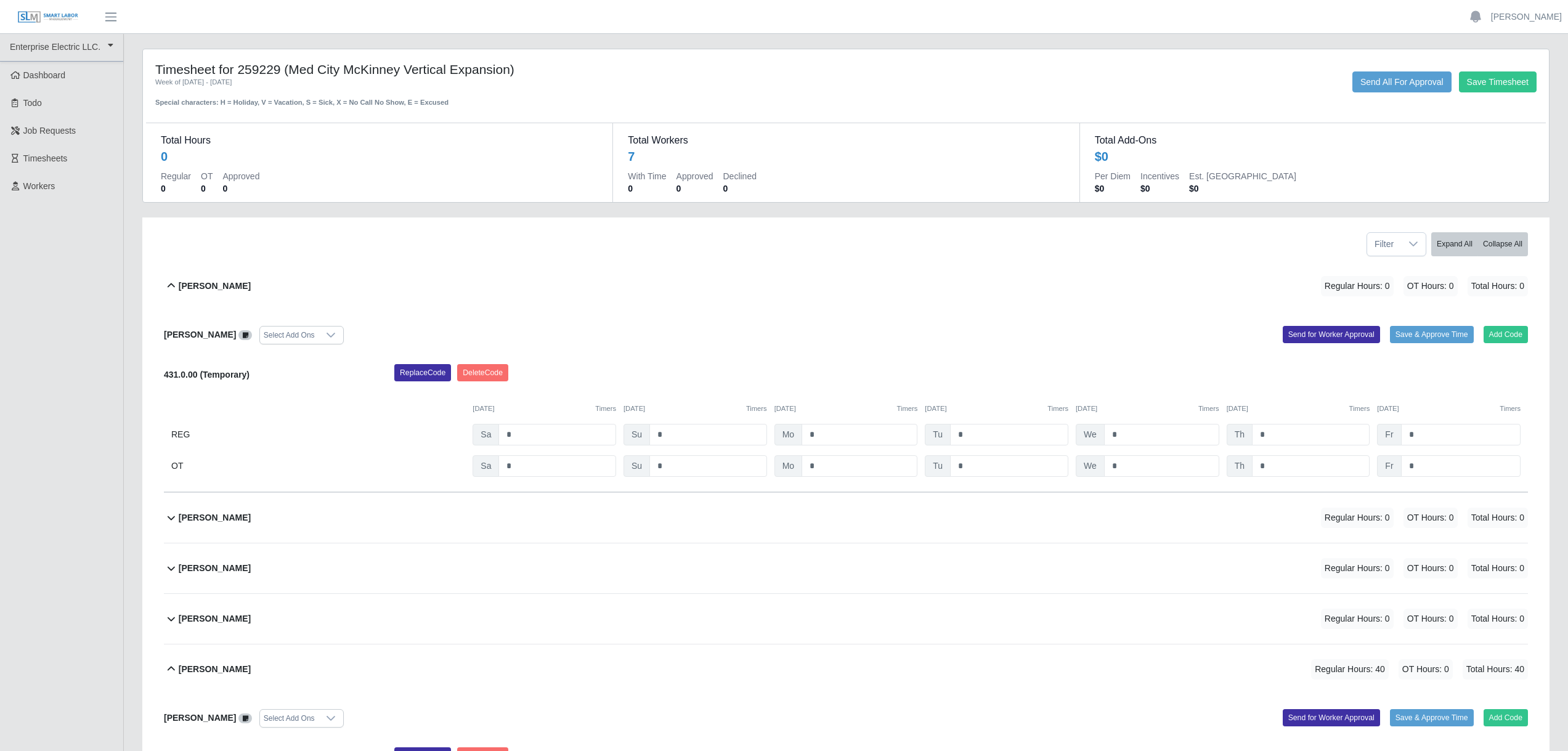
scroll to position [0, 0]
